Goal: Find contact information: Find contact information

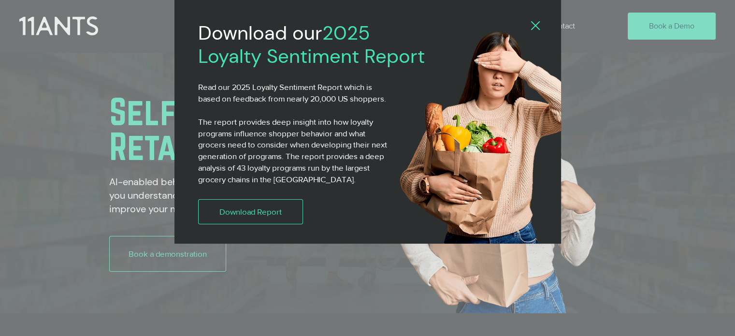
click at [533, 27] on icon "Back to site" at bounding box center [535, 25] width 9 height 9
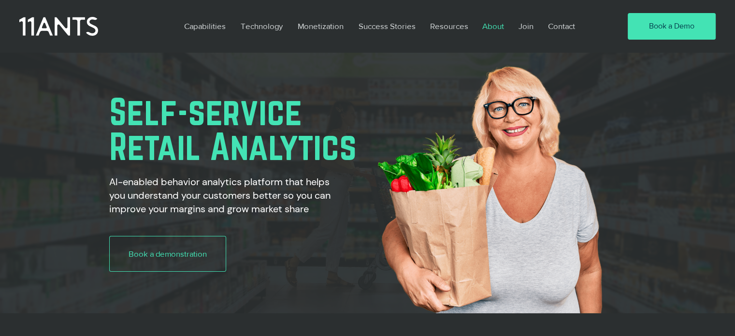
click at [487, 27] on p "About" at bounding box center [492, 26] width 31 height 22
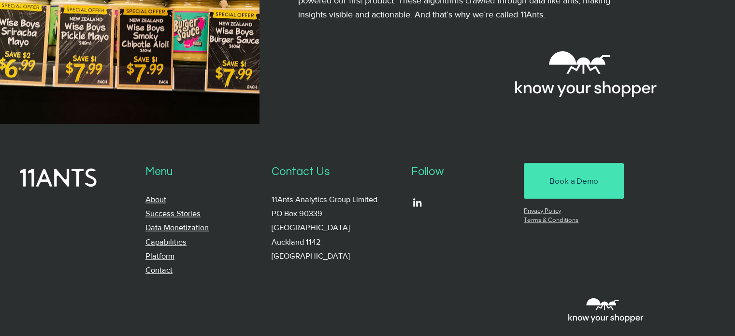
scroll to position [992, 0]
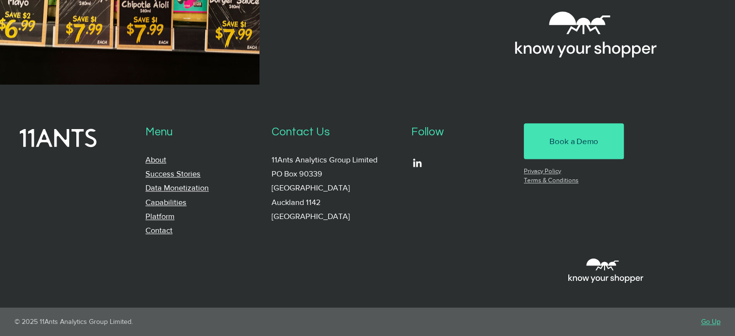
click at [154, 160] on link "About" at bounding box center [155, 160] width 21 height 8
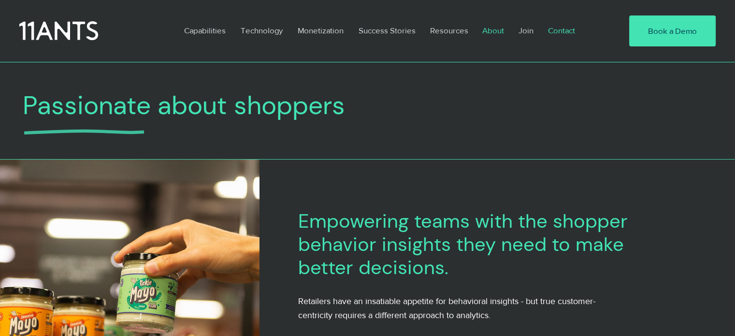
click at [560, 30] on p "Contact" at bounding box center [561, 30] width 37 height 22
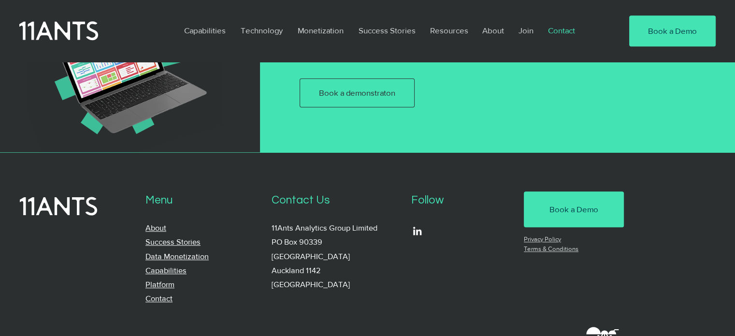
scroll to position [818, 0]
